Goal: Task Accomplishment & Management: Use online tool/utility

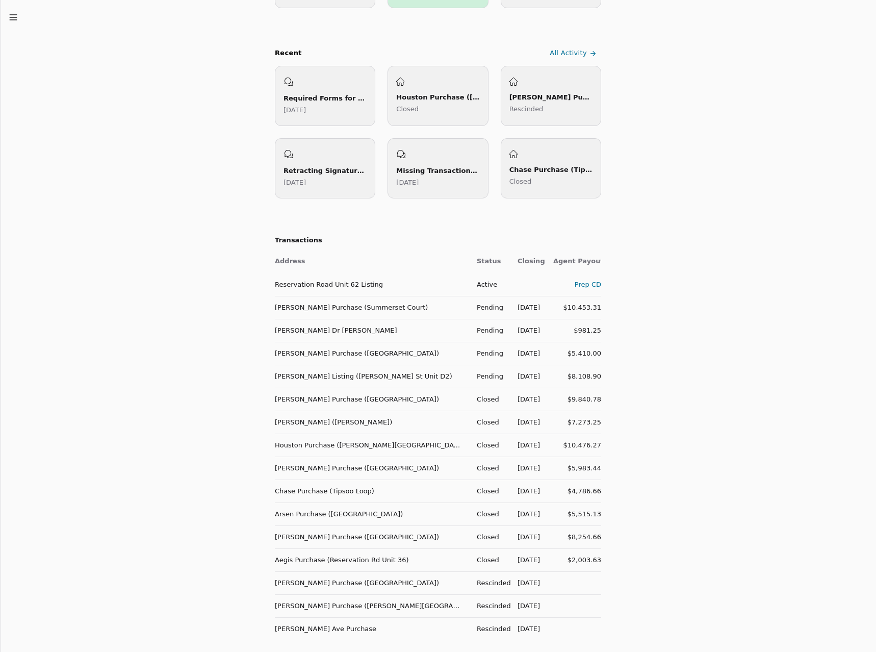
scroll to position [408, 0]
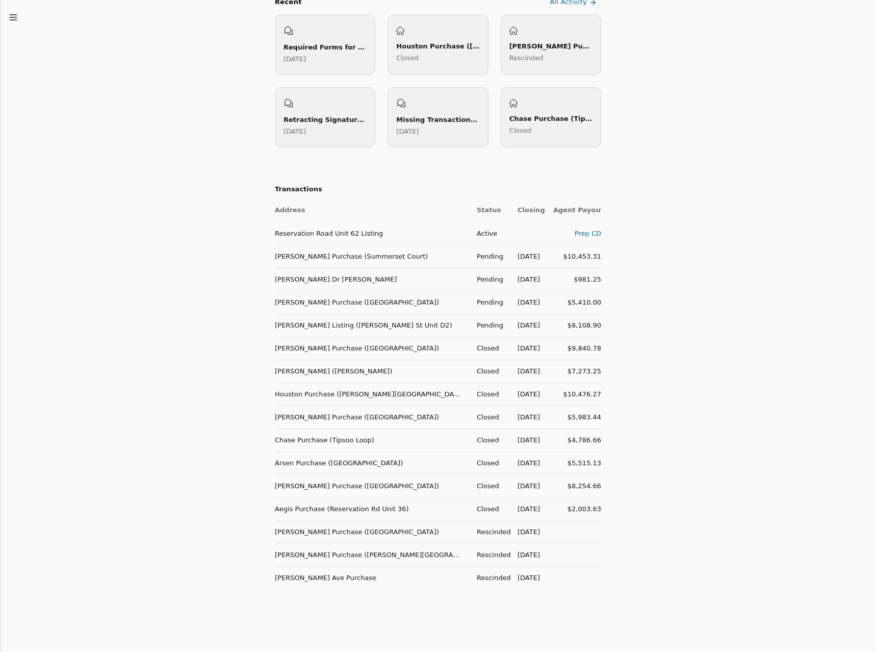
click at [351, 253] on td "[PERSON_NAME] Purchase (Summerset Court)" at bounding box center [372, 256] width 194 height 23
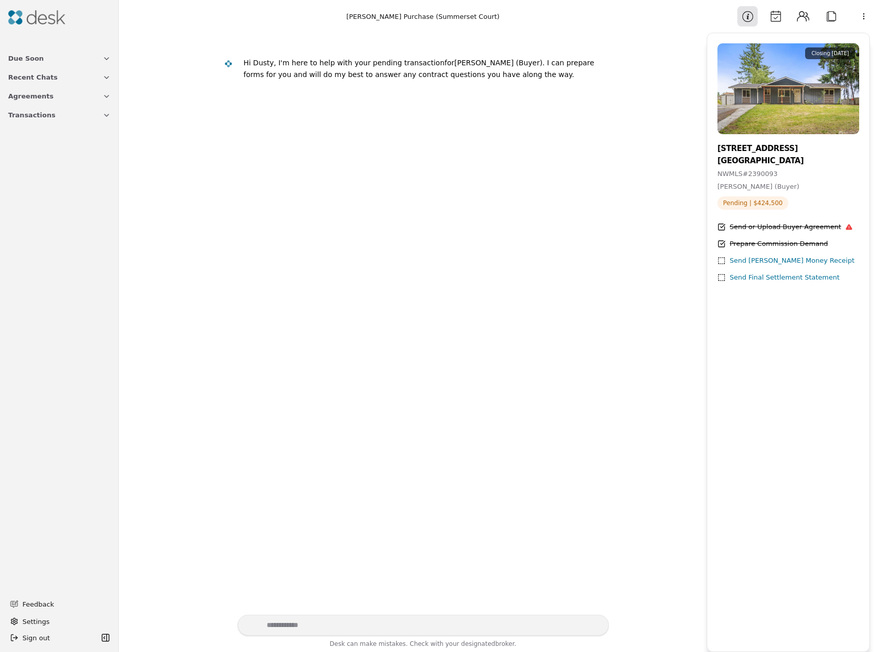
drag, startPoint x: 199, startPoint y: 9, endPoint x: 781, endPoint y: 22, distance: 581.9
click at [781, 22] on button "Calendar" at bounding box center [775, 16] width 20 height 20
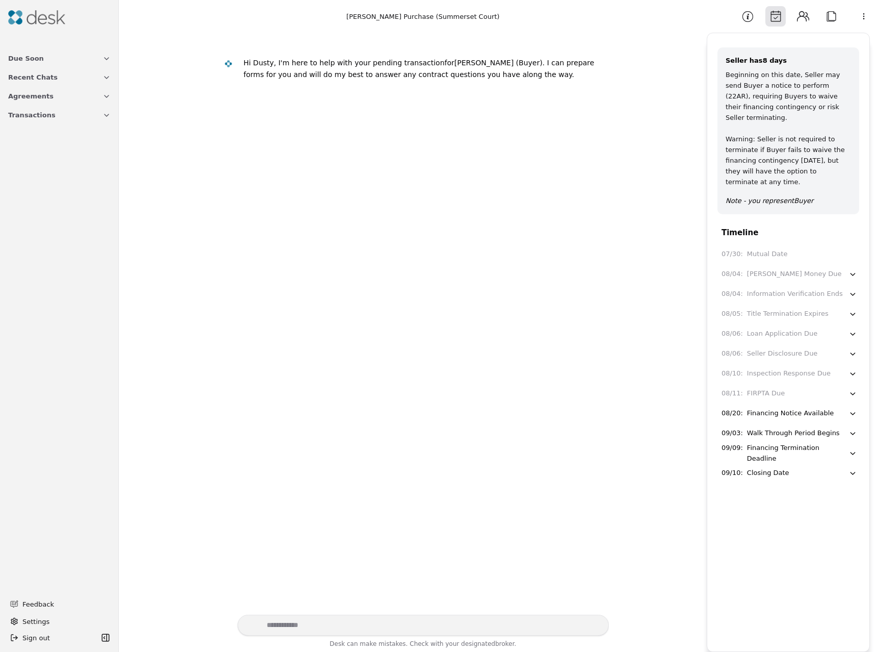
click at [771, 19] on button "Calendar" at bounding box center [775, 16] width 20 height 20
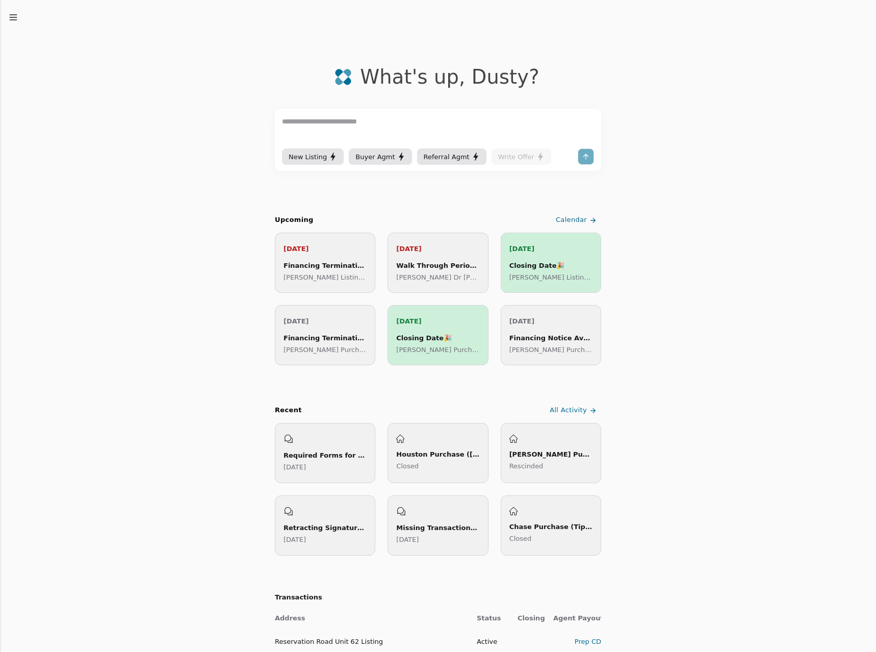
scroll to position [255, 0]
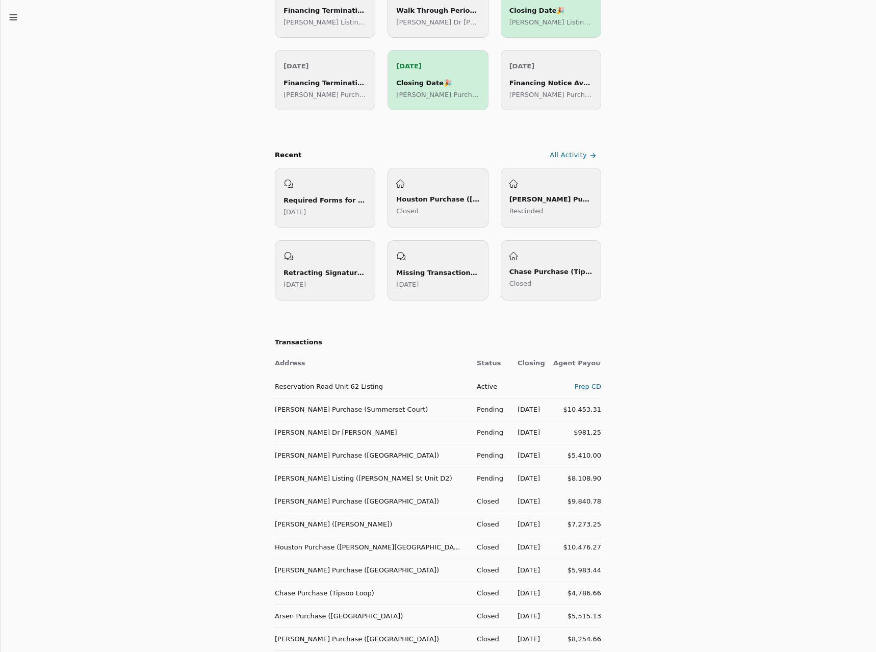
click at [415, 437] on td "[PERSON_NAME] Dr [PERSON_NAME]" at bounding box center [372, 432] width 194 height 23
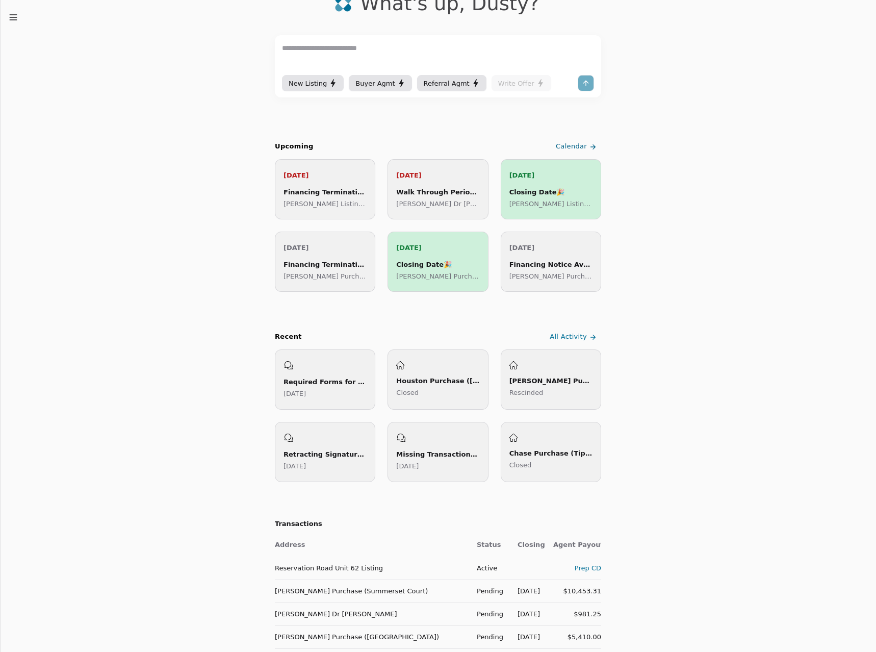
scroll to position [306, 0]
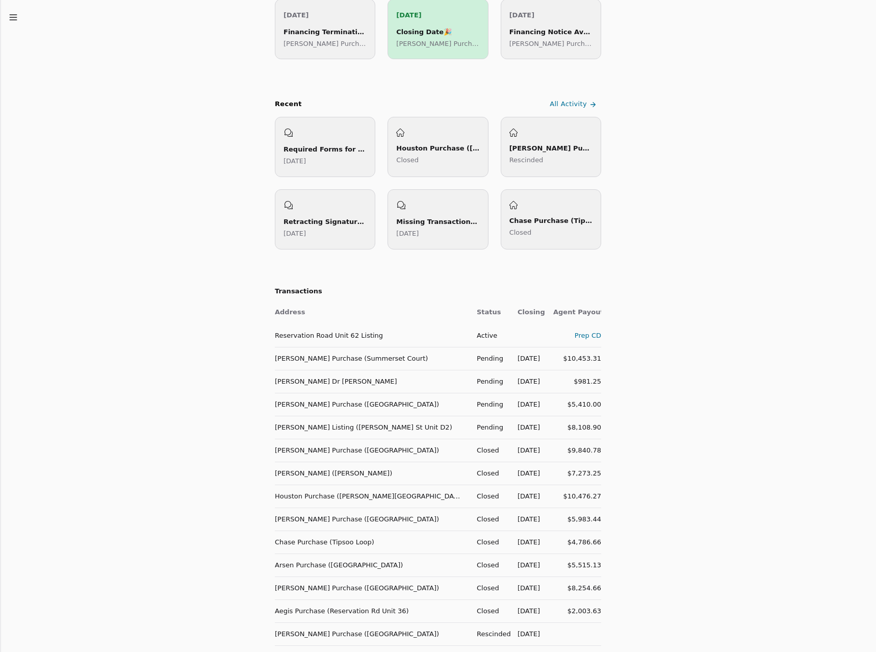
click at [414, 388] on td "[PERSON_NAME] Dr [PERSON_NAME]" at bounding box center [372, 381] width 194 height 23
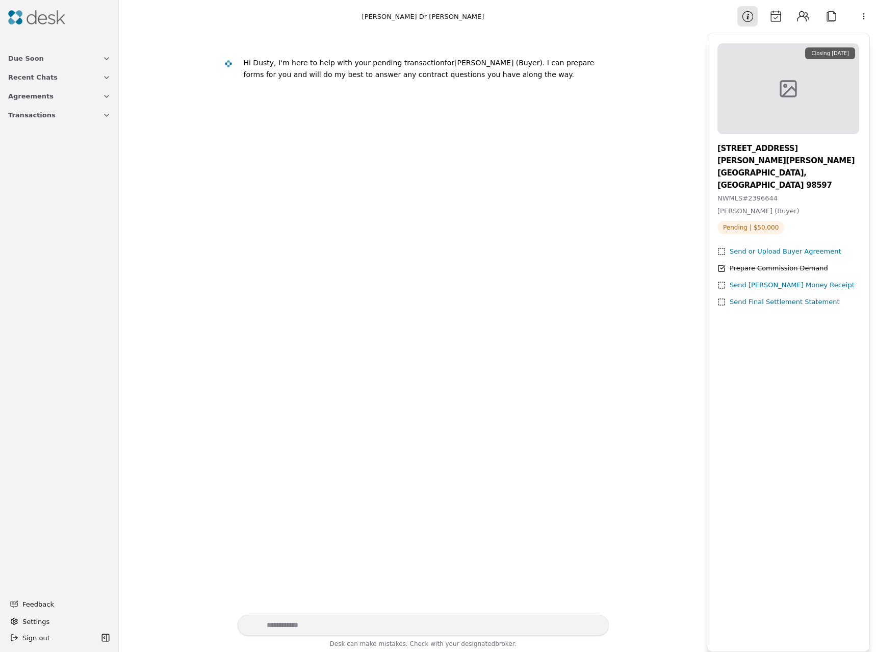
click at [769, 18] on button "Calendar" at bounding box center [775, 16] width 20 height 20
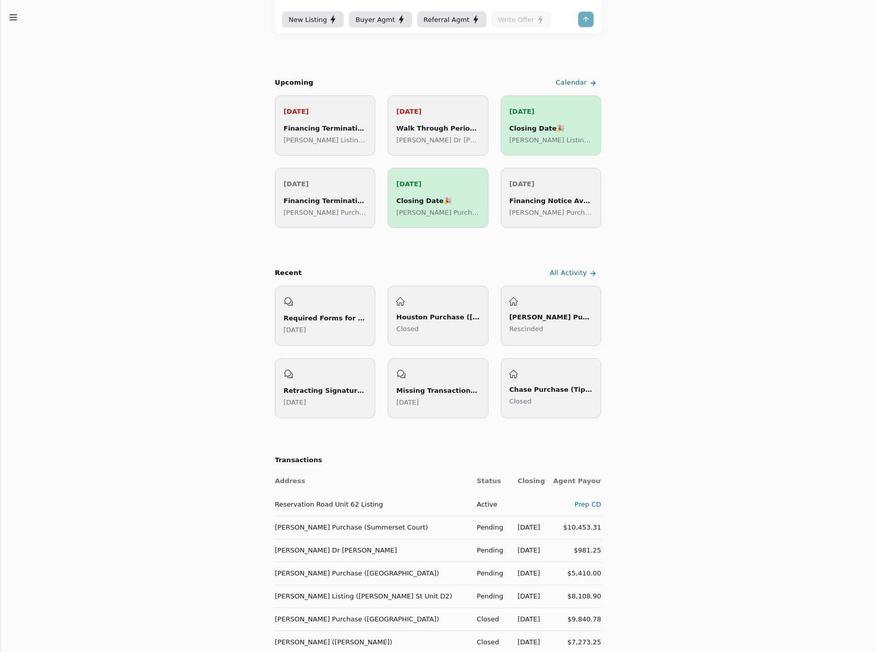
scroll to position [306, 0]
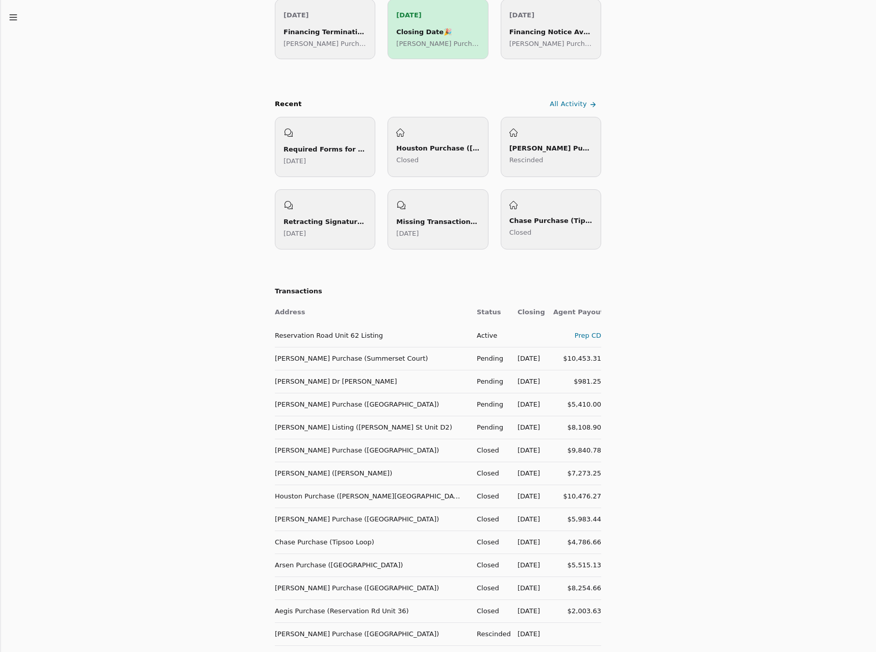
click at [309, 404] on td "[PERSON_NAME] Purchase ([GEOGRAPHIC_DATA])" at bounding box center [372, 404] width 194 height 23
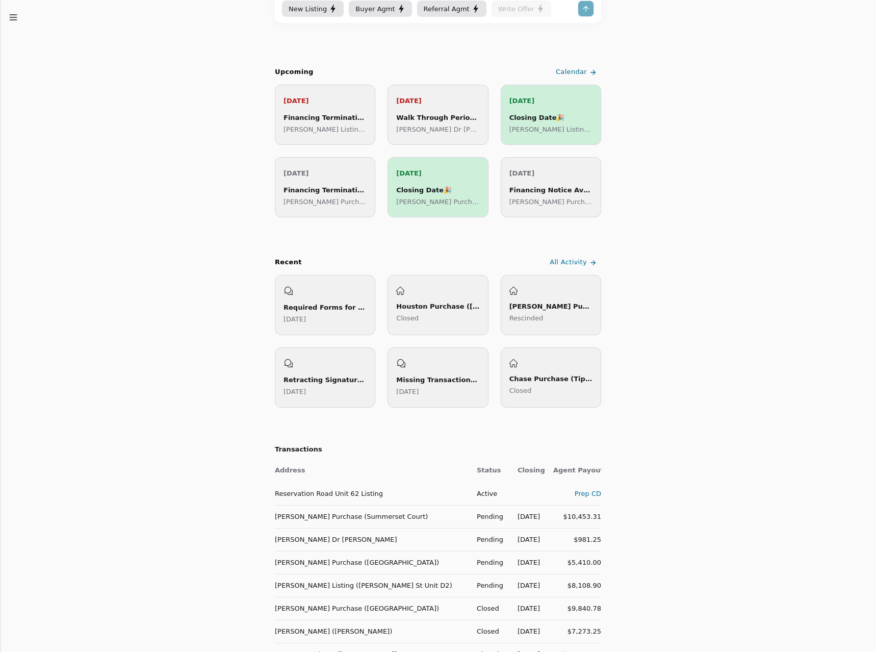
scroll to position [255, 0]
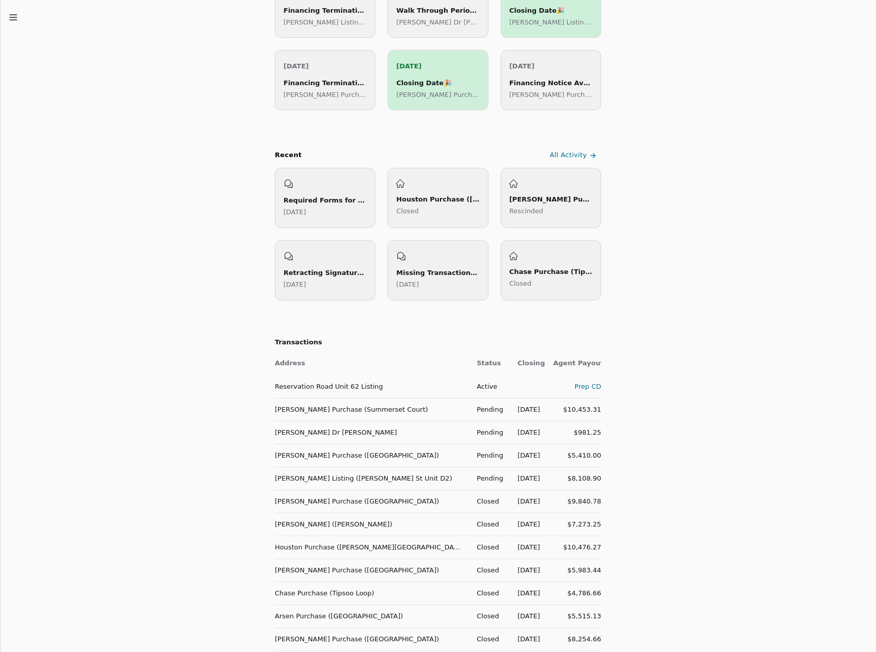
click at [451, 456] on td "[PERSON_NAME] Purchase ([GEOGRAPHIC_DATA])" at bounding box center [372, 455] width 194 height 23
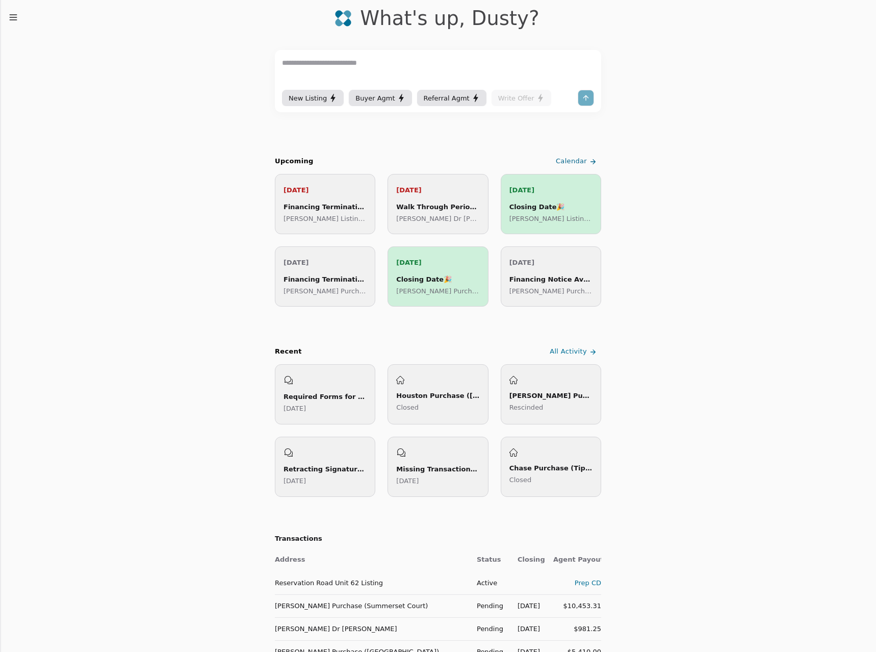
scroll to position [255, 0]
